Goal: Navigation & Orientation: Find specific page/section

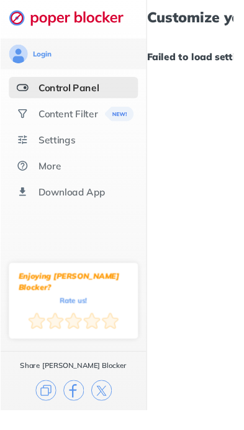
scroll to position [7, 0]
click at [27, 86] on img at bounding box center [23, 92] width 12 height 12
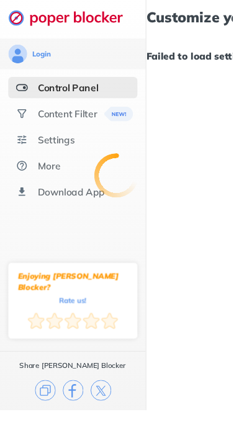
scroll to position [0, 0]
